Goal: Task Accomplishment & Management: Manage account settings

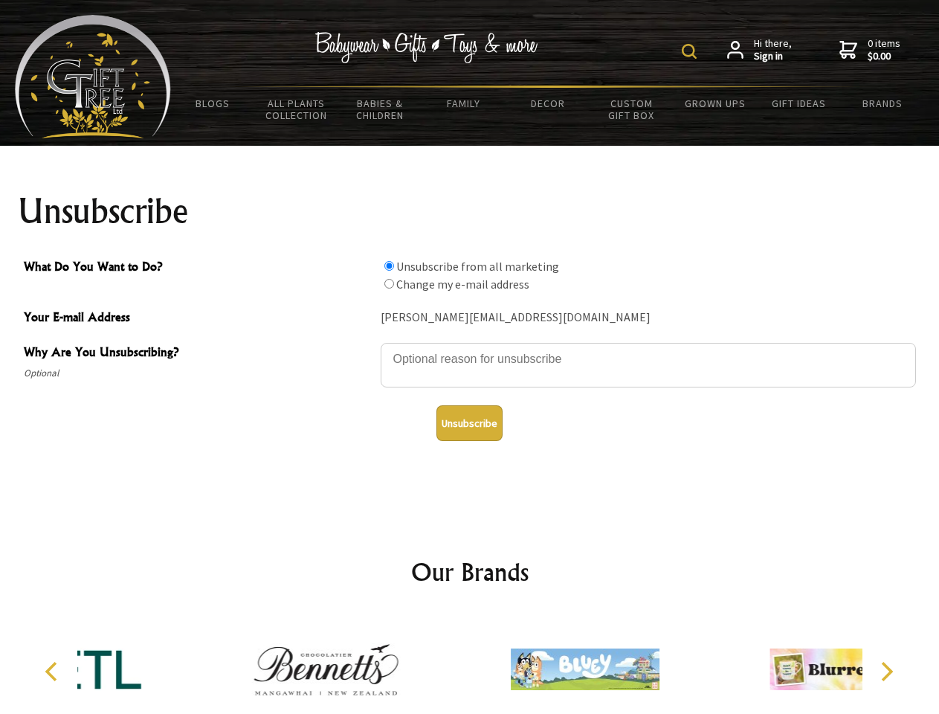
click at [691, 51] on img at bounding box center [689, 51] width 15 height 15
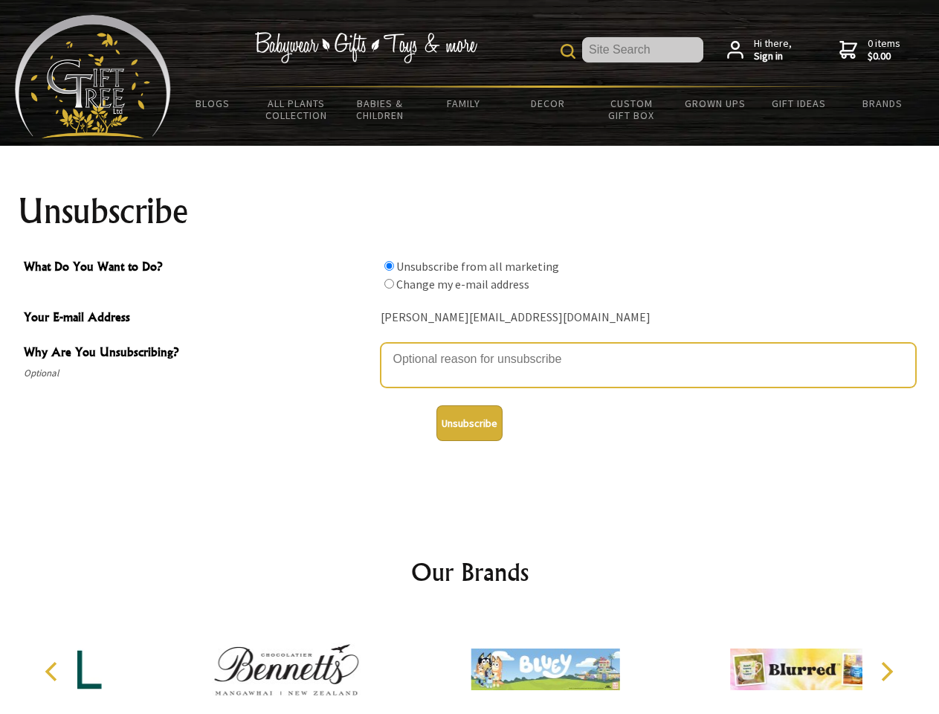
click at [470, 348] on textarea "Why Are You Unsubscribing?" at bounding box center [648, 365] width 535 height 45
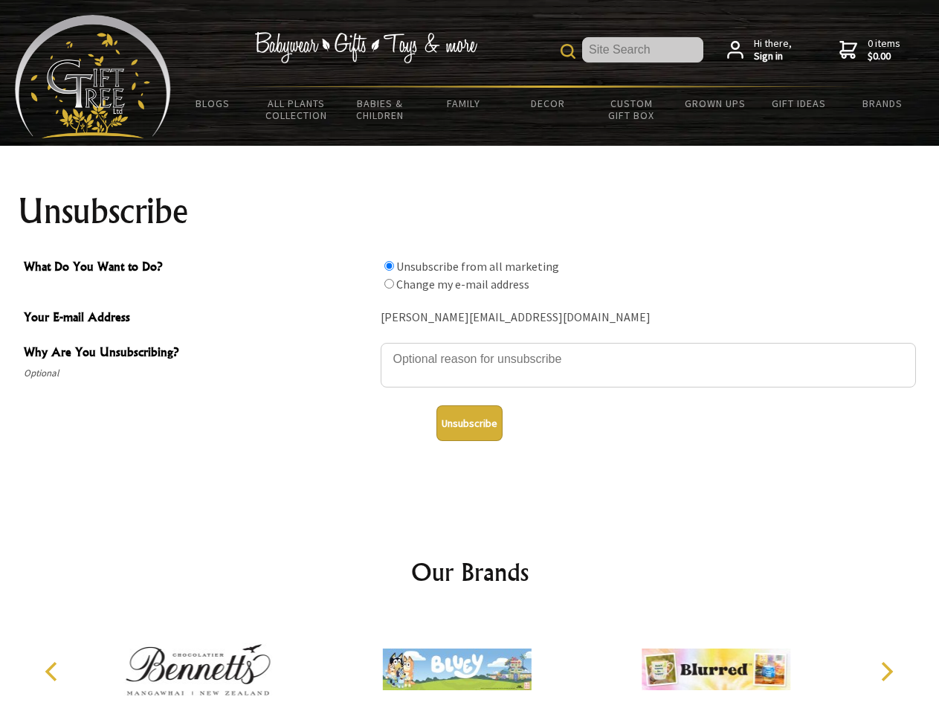
click at [389, 265] on input "What Do You Want to Do?" at bounding box center [389, 266] width 10 height 10
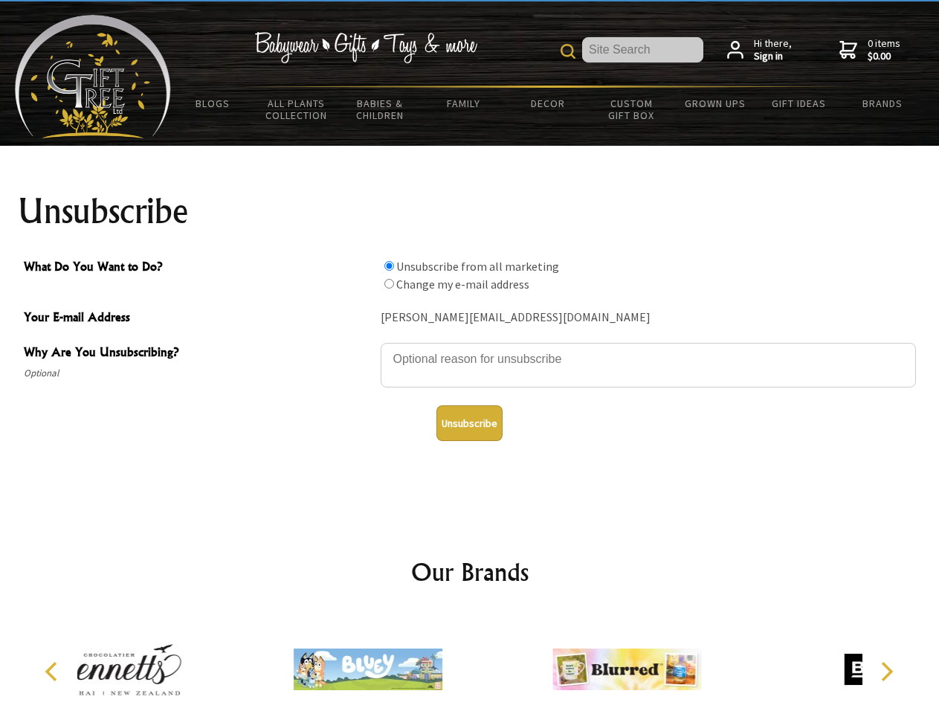
click at [389, 283] on input "What Do You Want to Do?" at bounding box center [389, 284] width 10 height 10
radio input "true"
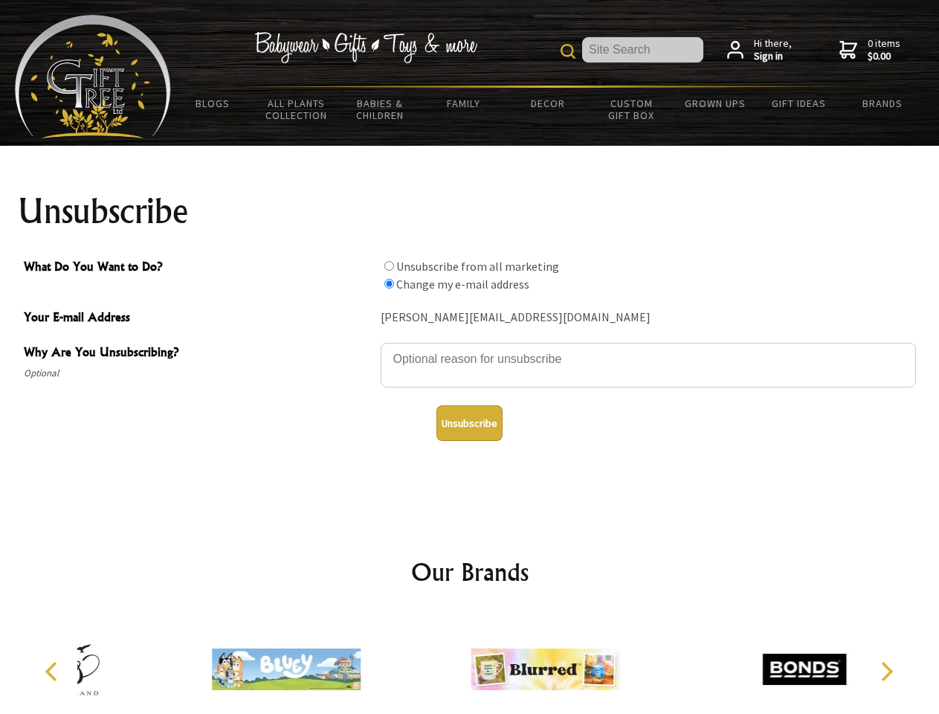
click at [469, 423] on button "Unsubscribe" at bounding box center [469, 423] width 66 height 36
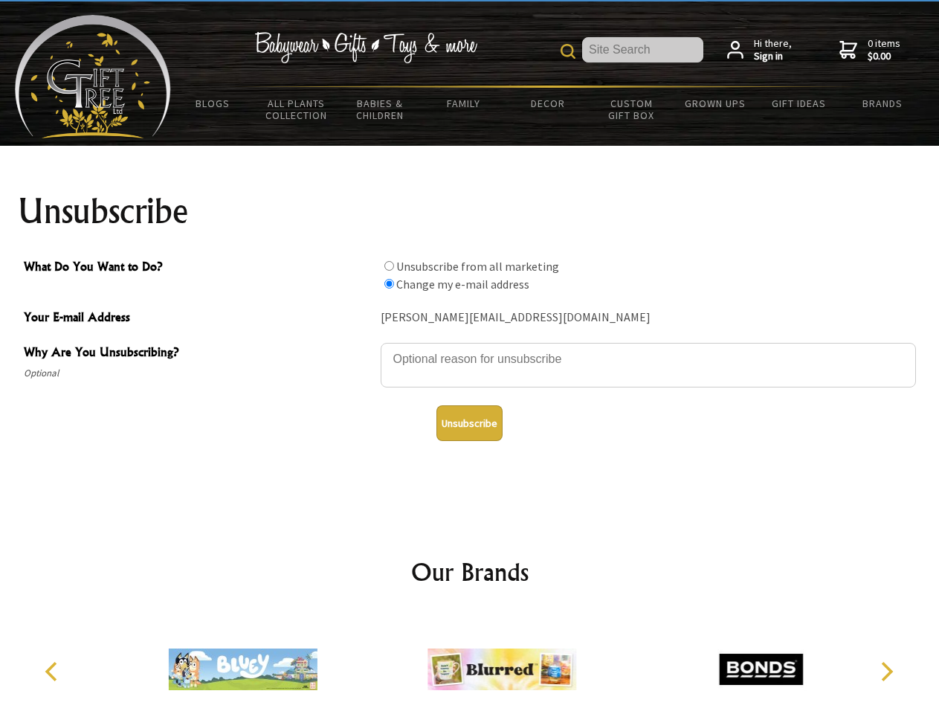
click at [470, 663] on img at bounding box center [502, 669] width 149 height 112
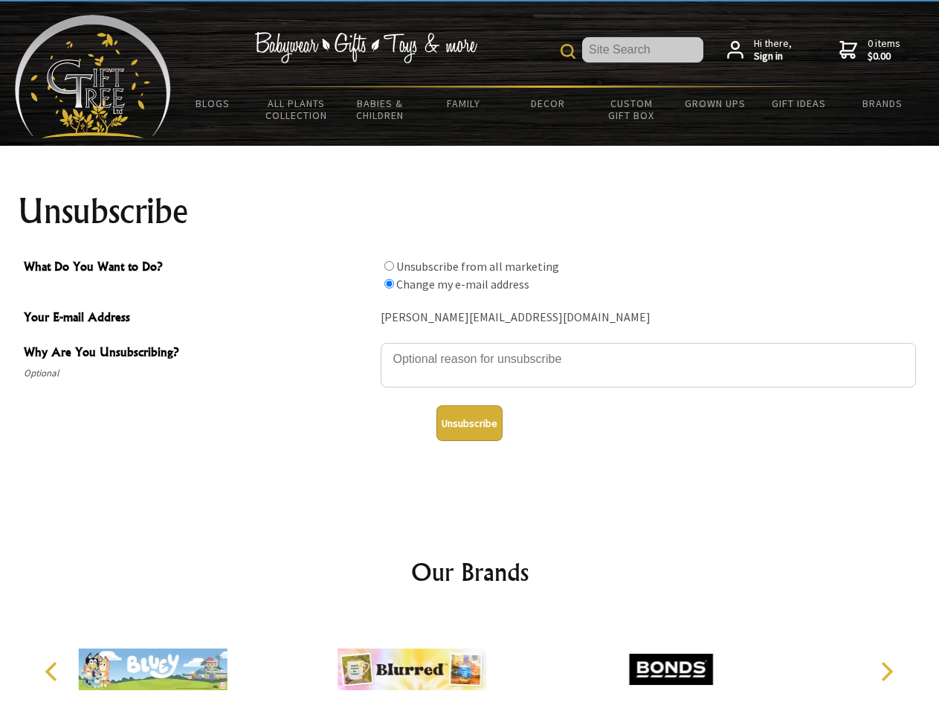
click at [54, 671] on icon "Previous" at bounding box center [52, 671] width 19 height 19
click at [886, 671] on icon "Next" at bounding box center [885, 671] width 19 height 19
